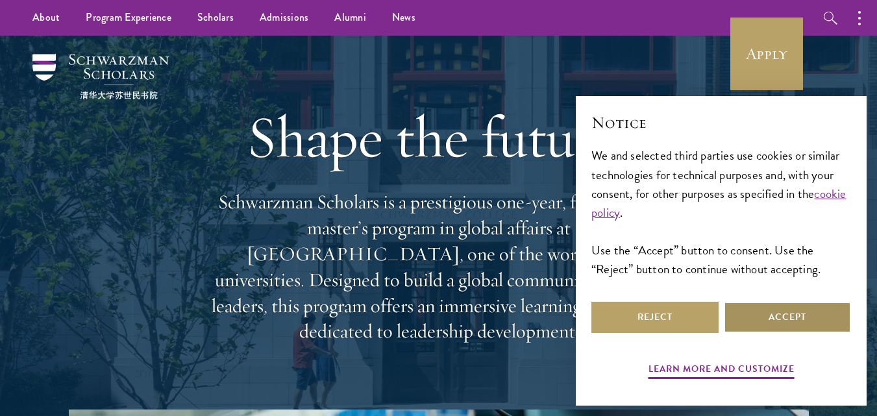
click at [772, 320] on button "Accept" at bounding box center [787, 317] width 127 height 31
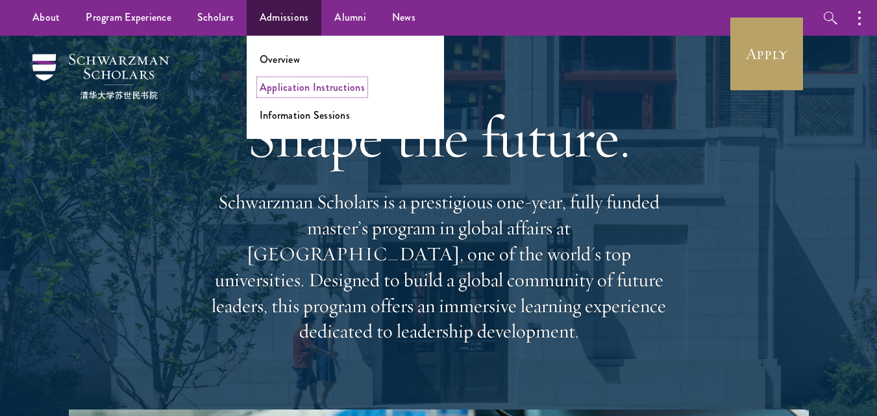
click at [291, 88] on link "Application Instructions" at bounding box center [312, 87] width 105 height 15
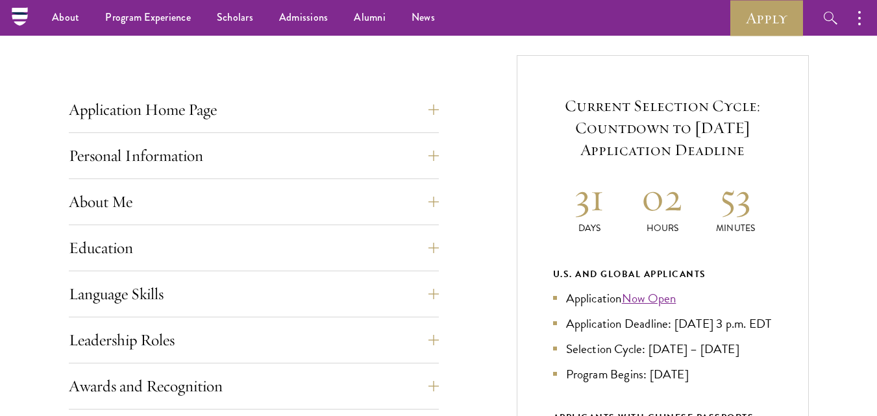
scroll to position [468, 0]
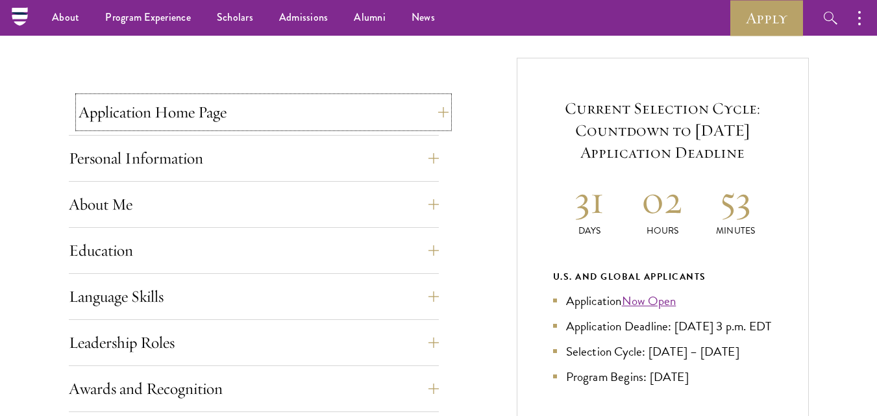
click at [436, 113] on button "Application Home Page" at bounding box center [264, 112] width 370 height 31
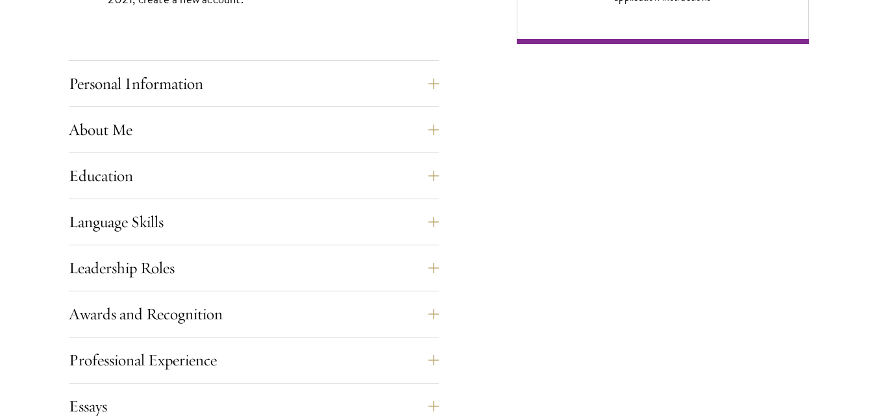
scroll to position [1143, 0]
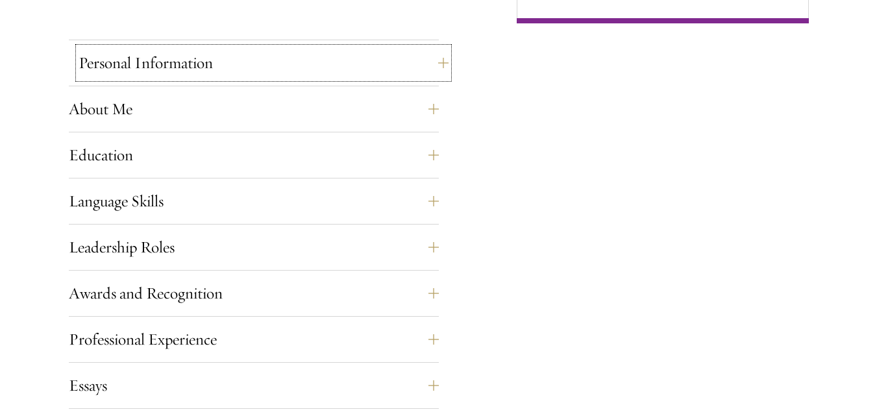
click at [433, 63] on button "Personal Information" at bounding box center [264, 62] width 370 height 31
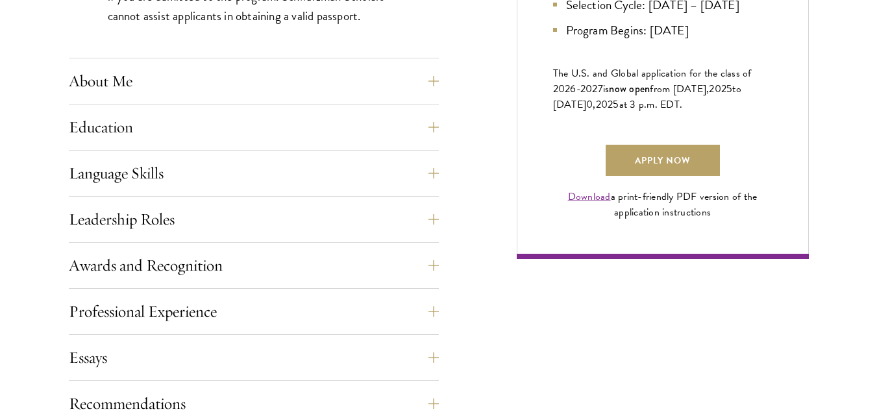
scroll to position [909, 0]
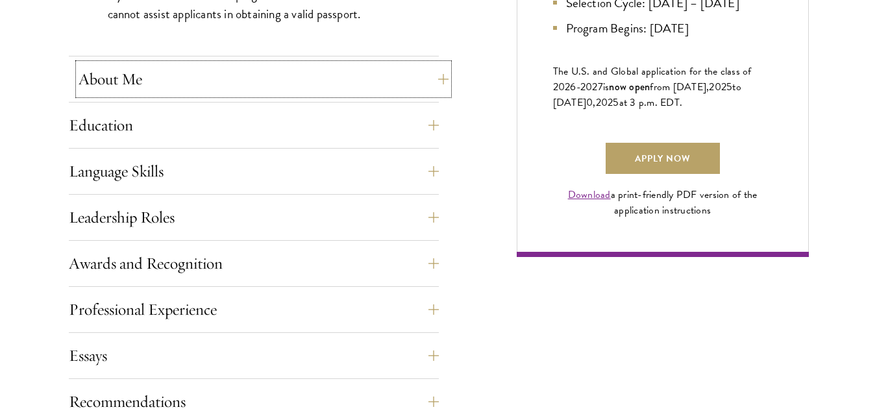
click at [429, 75] on button "About Me" at bounding box center [264, 79] width 370 height 31
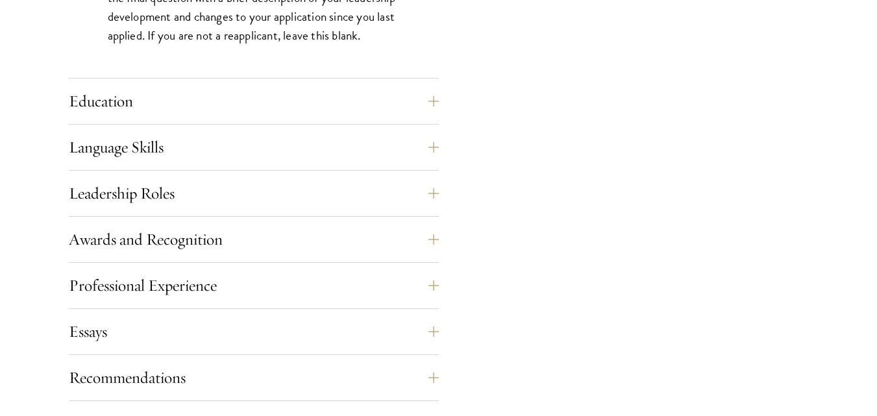
scroll to position [1273, 0]
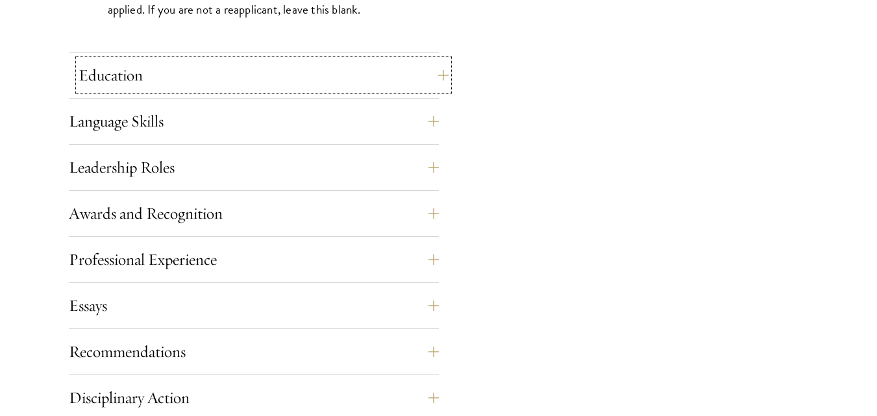
click at [436, 75] on button "Education" at bounding box center [264, 75] width 370 height 31
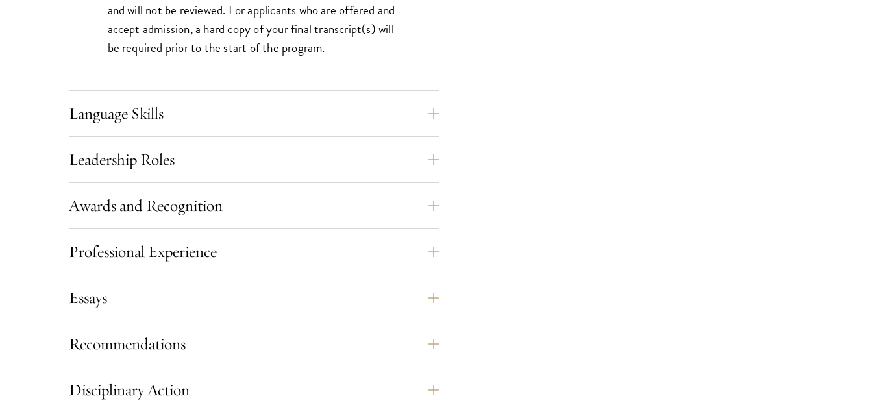
scroll to position [2182, 0]
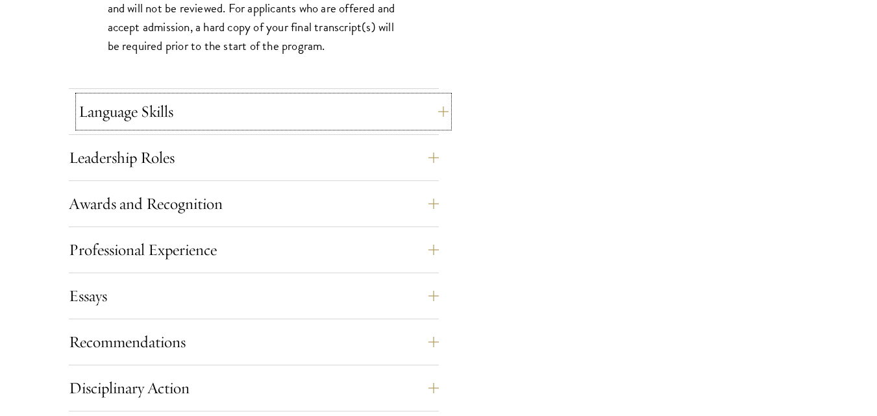
click at [429, 110] on button "Language Skills" at bounding box center [264, 111] width 370 height 31
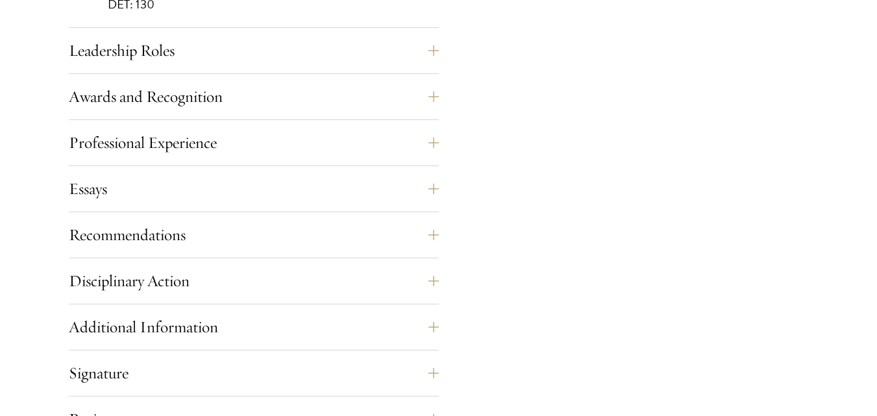
scroll to position [1455, 0]
